Goal: Task Accomplishment & Management: Use online tool/utility

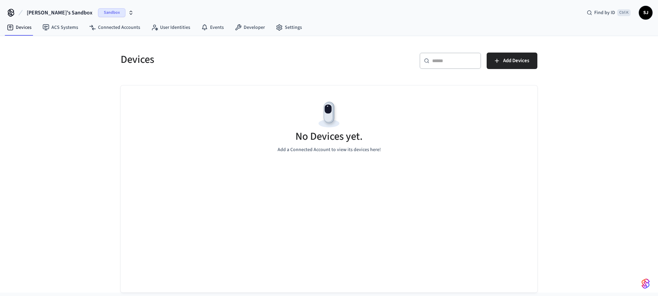
click at [51, 8] on button "[PERSON_NAME]'s Sandbox Sandbox" at bounding box center [80, 12] width 111 height 14
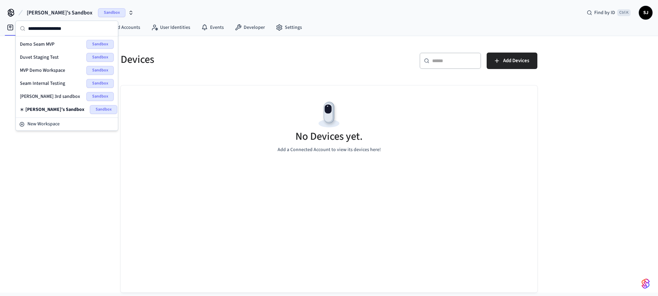
click at [34, 93] on span "[PERSON_NAME] 3rd sandbox" at bounding box center [50, 96] width 60 height 7
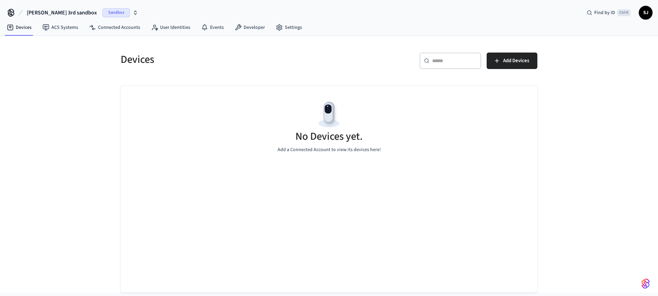
click at [50, 9] on span "[PERSON_NAME] 3rd sandbox" at bounding box center [62, 13] width 70 height 8
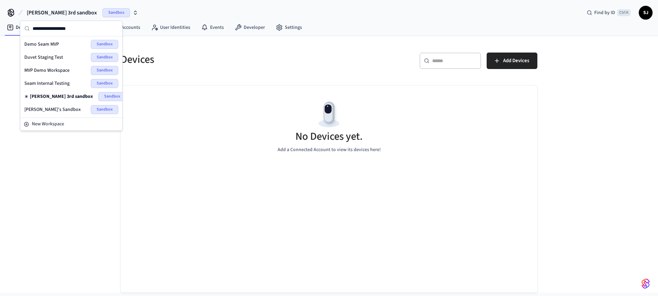
click at [50, 83] on span "Seam Internal Testing" at bounding box center [46, 83] width 45 height 7
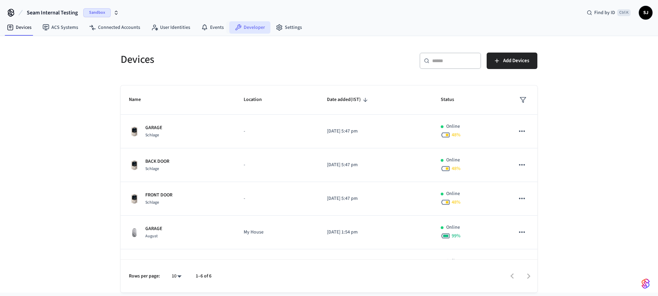
click at [248, 26] on link "Developer" at bounding box center [249, 27] width 41 height 12
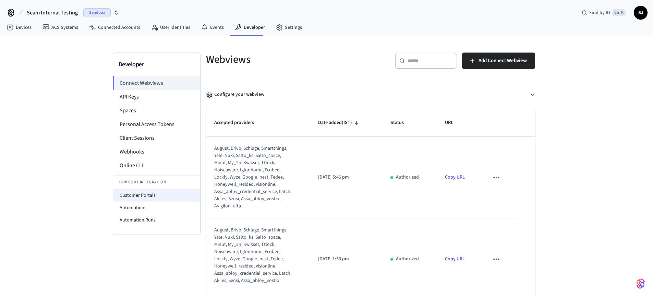
click at [137, 200] on li "Customer Portals" at bounding box center [156, 195] width 87 height 12
select select "**********"
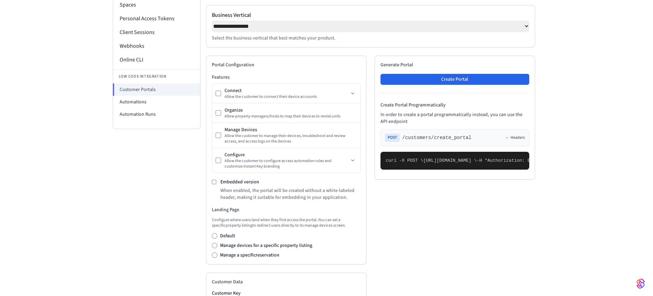
scroll to position [103, 0]
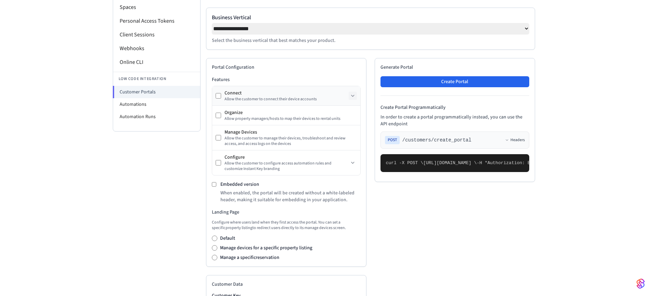
click at [352, 100] on button at bounding box center [353, 96] width 8 height 8
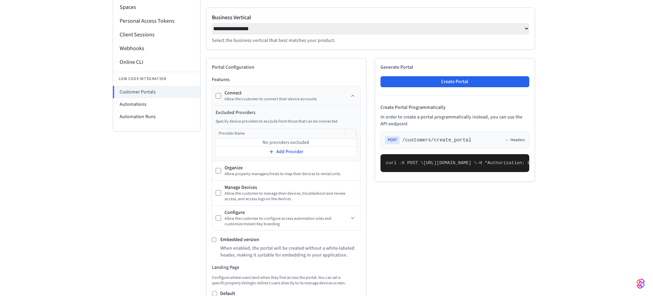
click at [289, 151] on span "Add Provider" at bounding box center [289, 151] width 27 height 7
click at [272, 147] on input "text" at bounding box center [280, 144] width 129 height 8
type input "****"
type input "**********"
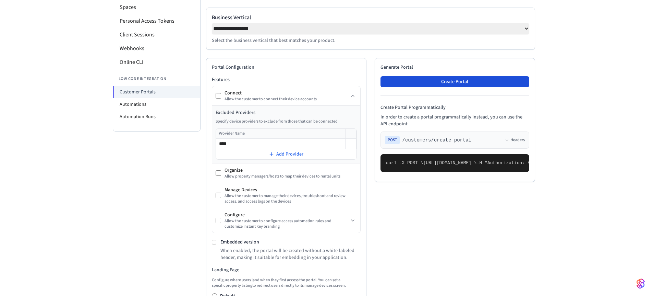
type input "****"
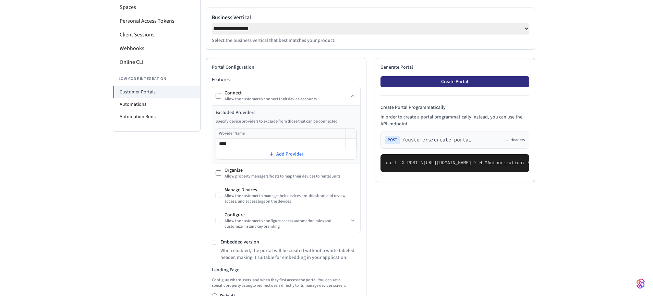
click at [463, 81] on button "Create Portal" at bounding box center [455, 81] width 149 height 11
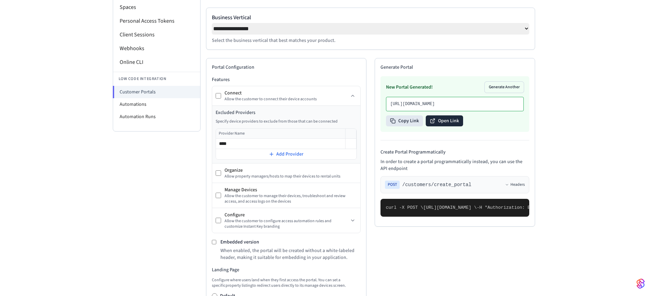
click at [441, 126] on button "Open Link" at bounding box center [444, 120] width 37 height 11
copy span ""excluded_providers": ["yale"]"
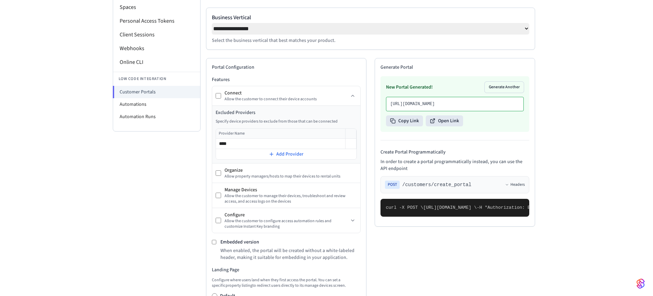
copy span "features"
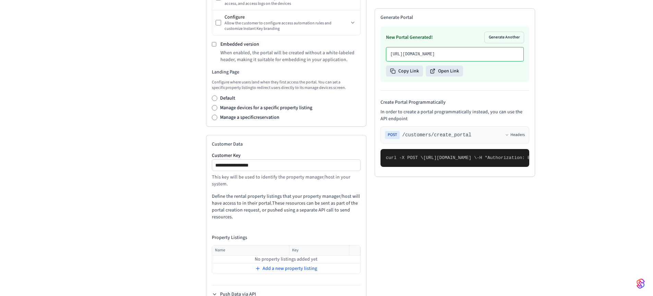
scroll to position [299, 0]
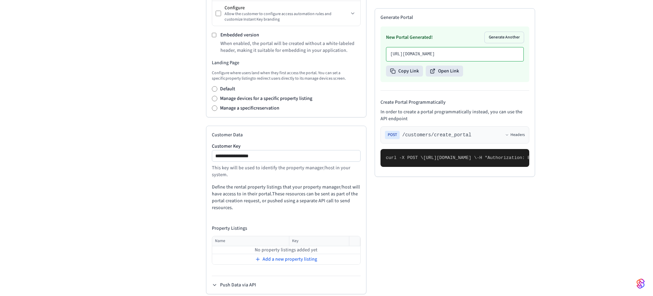
scroll to position [322, 0]
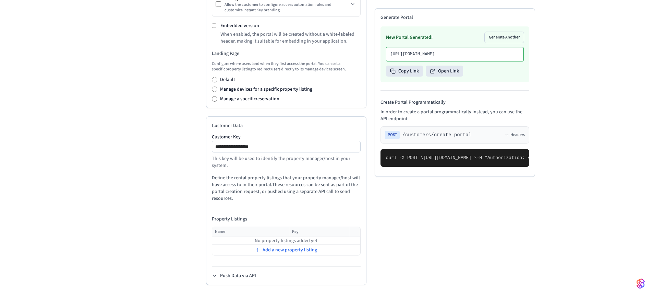
copy span ""excluded_providers": ["yale"]"
